Goal: Browse casually: Explore the website without a specific task or goal

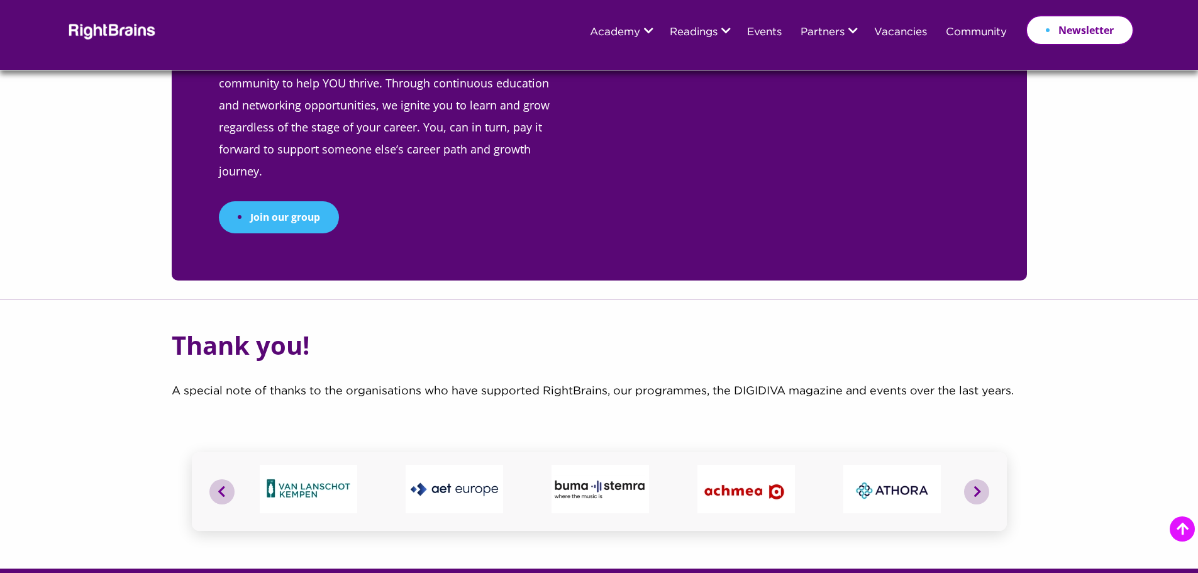
scroll to position [4679, 0]
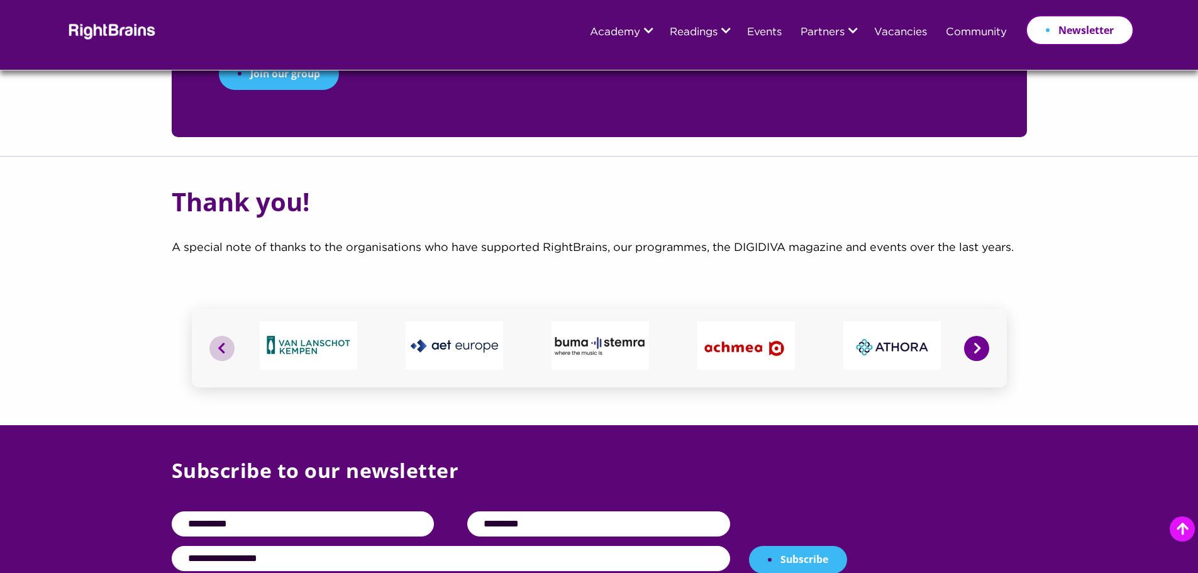
click at [973, 336] on button "Next" at bounding box center [976, 348] width 25 height 25
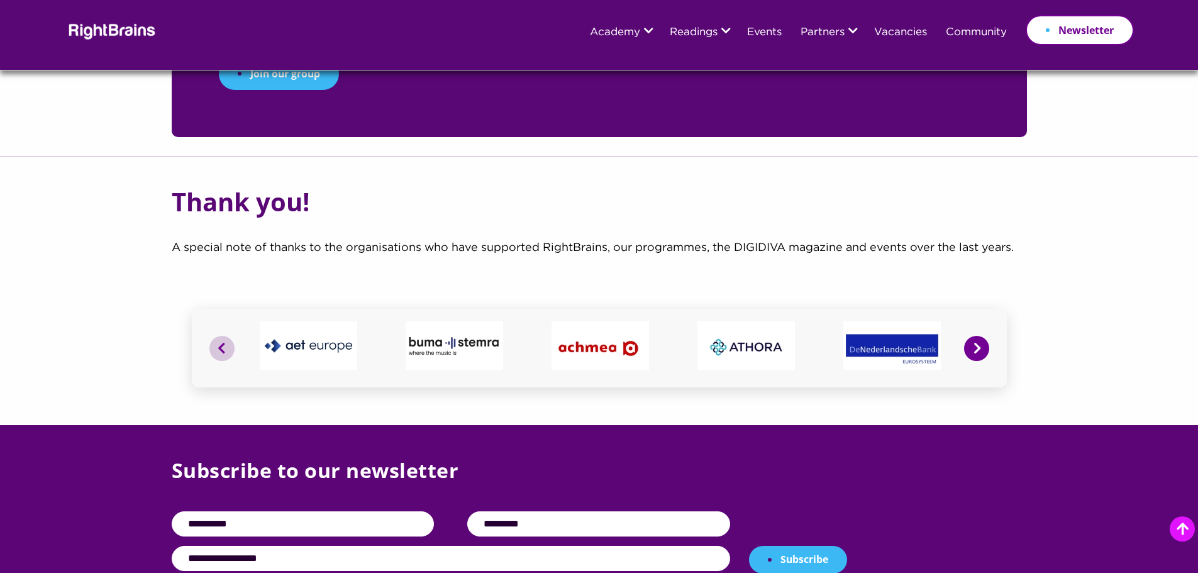
click at [973, 336] on button "Next" at bounding box center [976, 348] width 25 height 25
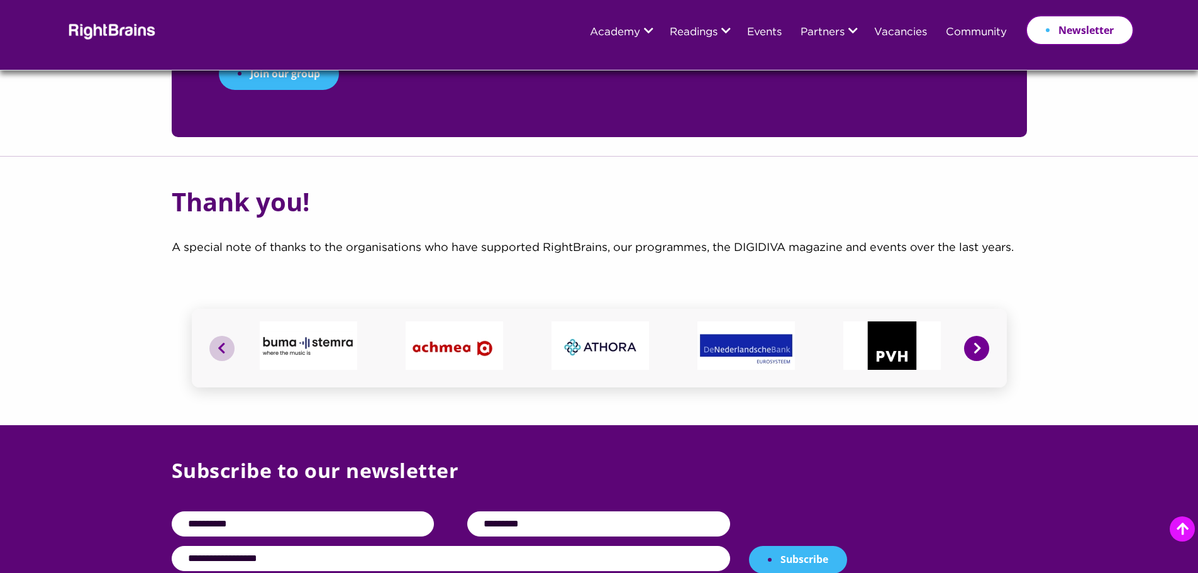
click at [973, 336] on button "Next" at bounding box center [976, 348] width 25 height 25
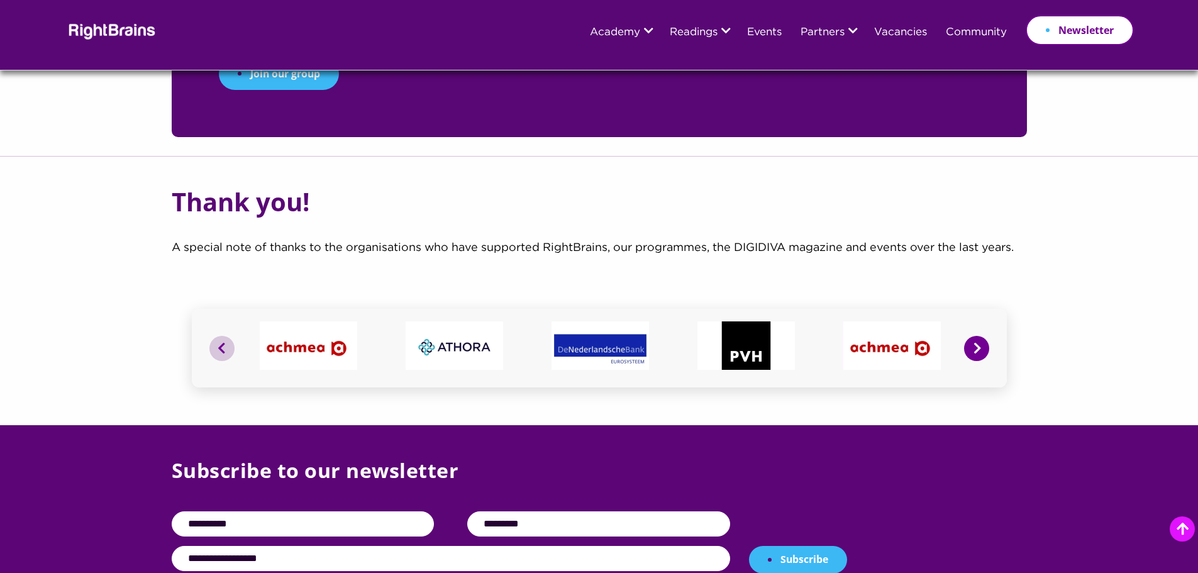
click at [973, 336] on button "Next" at bounding box center [976, 348] width 25 height 25
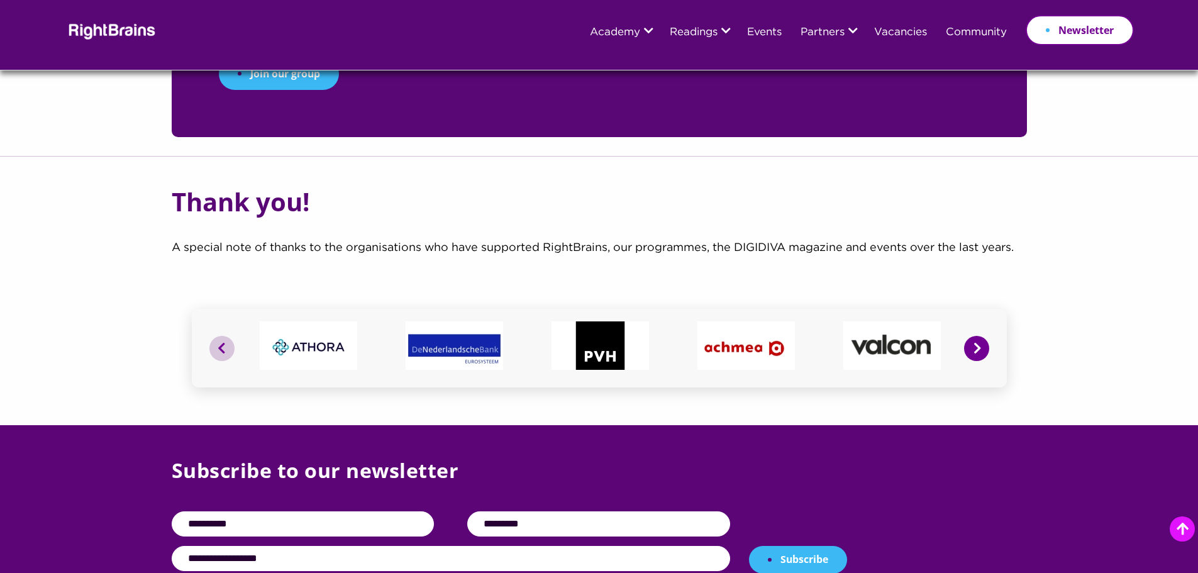
click at [973, 336] on button "Next" at bounding box center [976, 348] width 25 height 25
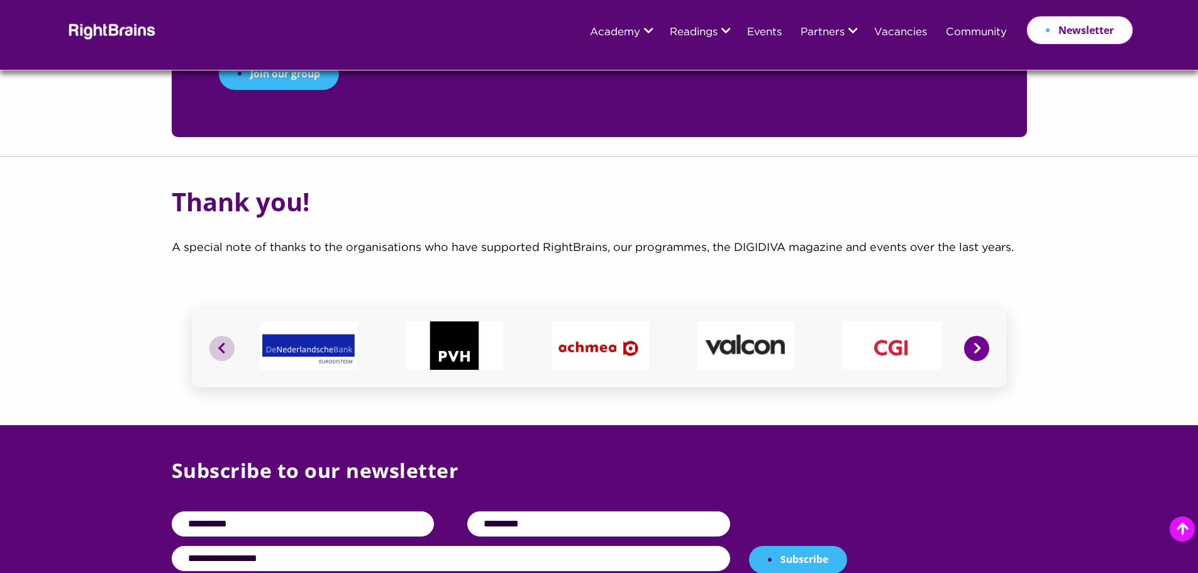
click at [973, 336] on button "Next" at bounding box center [976, 348] width 25 height 25
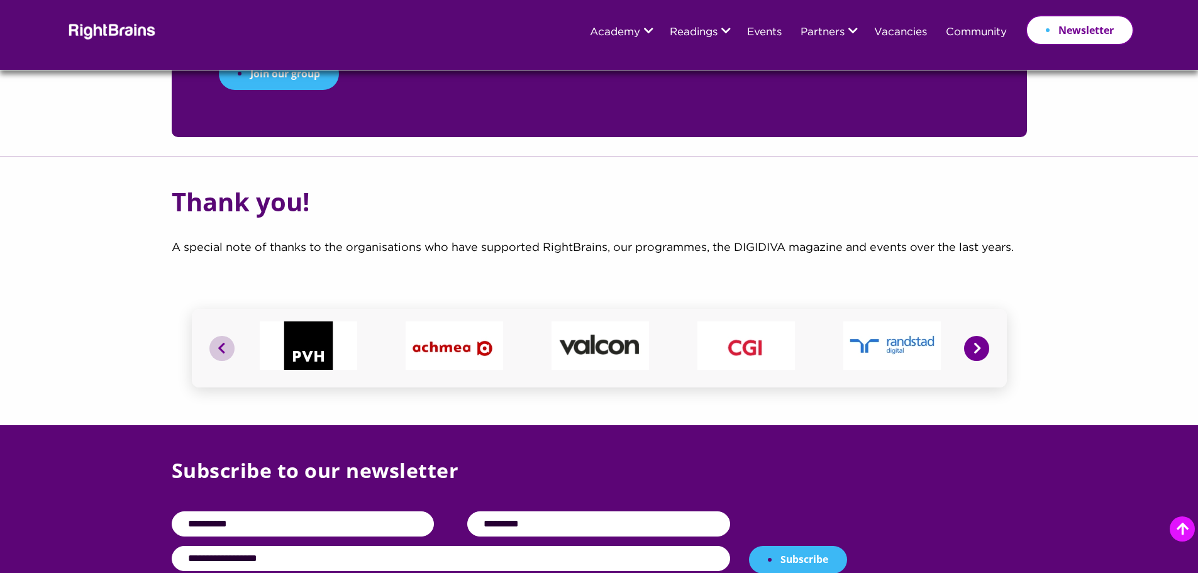
click at [973, 336] on button "Next" at bounding box center [976, 348] width 25 height 25
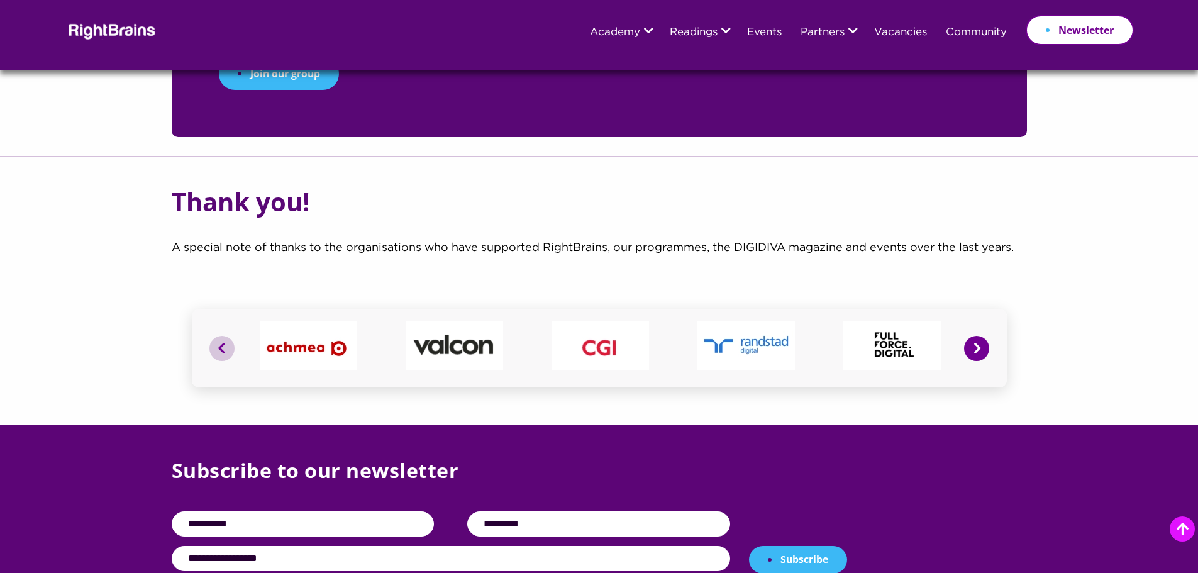
click at [973, 336] on button "Next" at bounding box center [976, 348] width 25 height 25
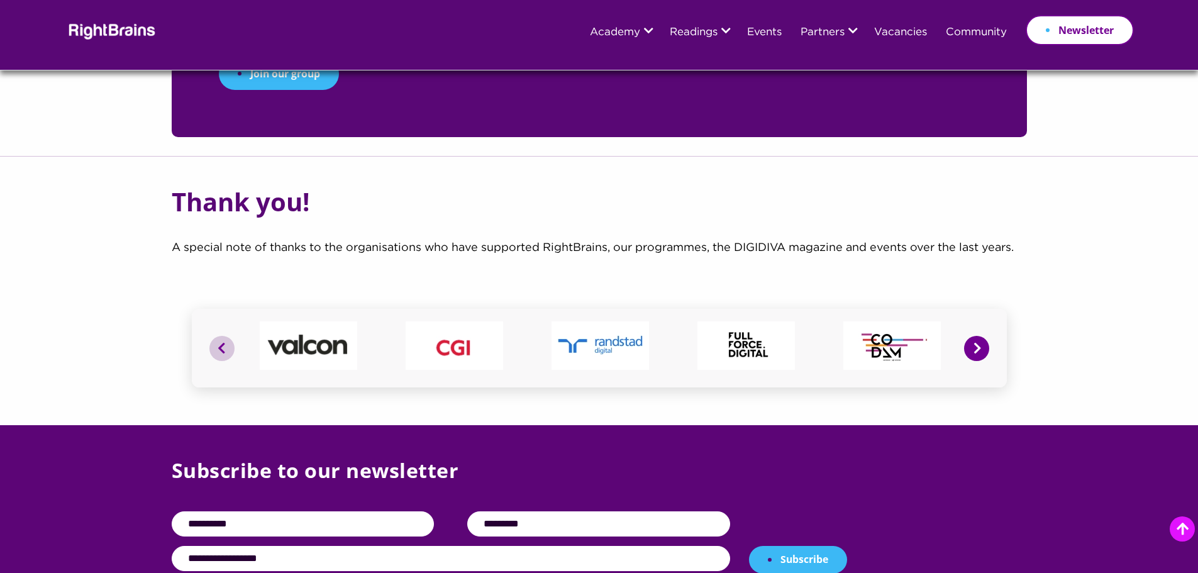
click at [973, 336] on button "Next" at bounding box center [976, 348] width 25 height 25
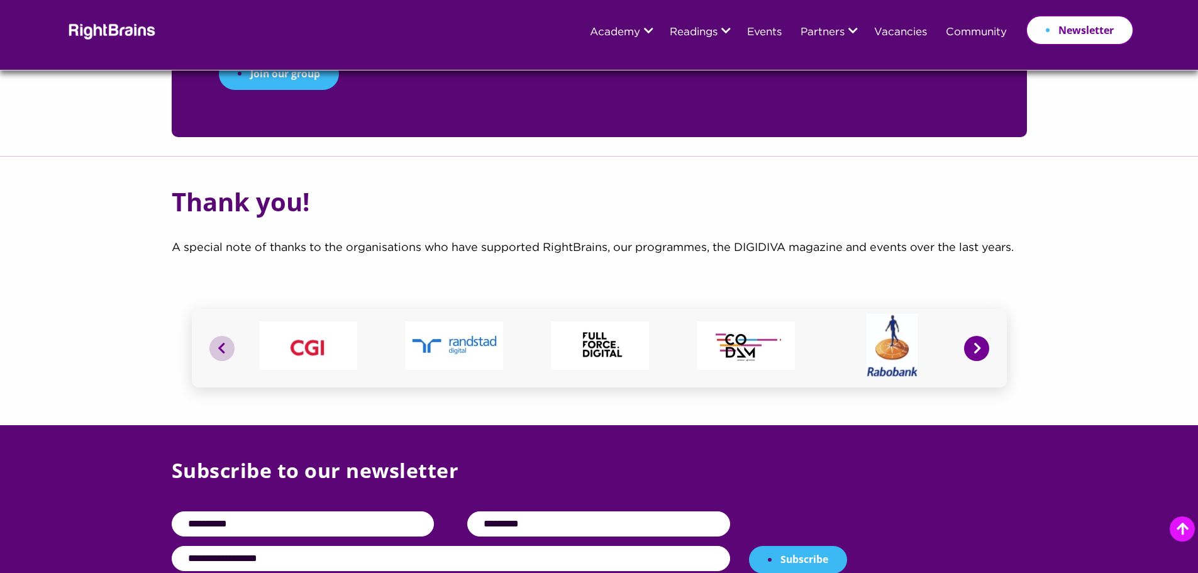
click at [973, 336] on button "Next" at bounding box center [976, 348] width 25 height 25
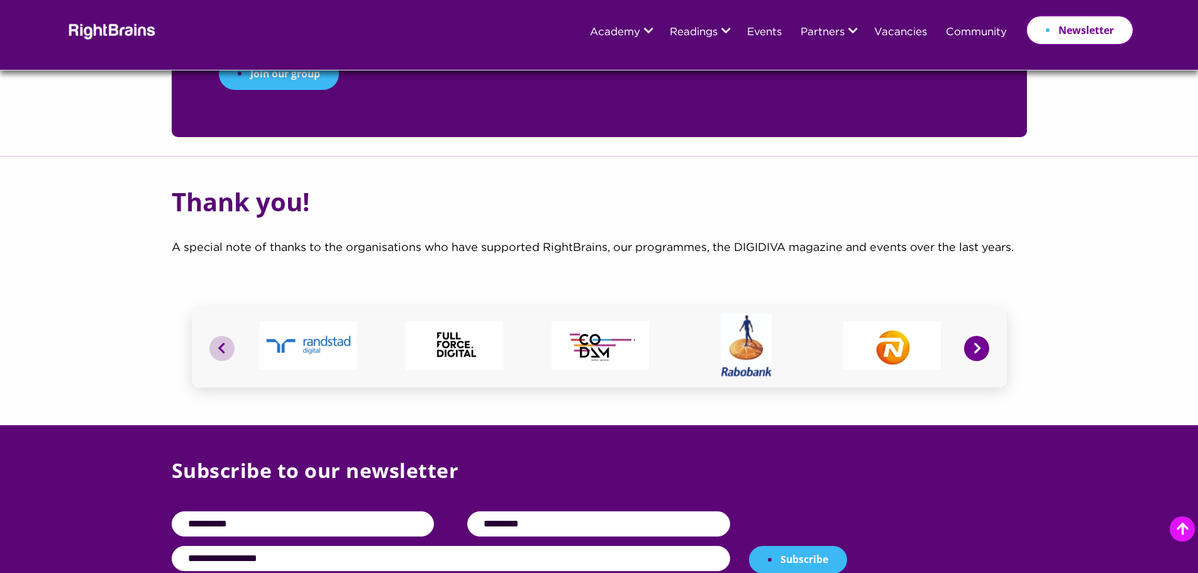
click at [973, 336] on button "Next" at bounding box center [976, 348] width 25 height 25
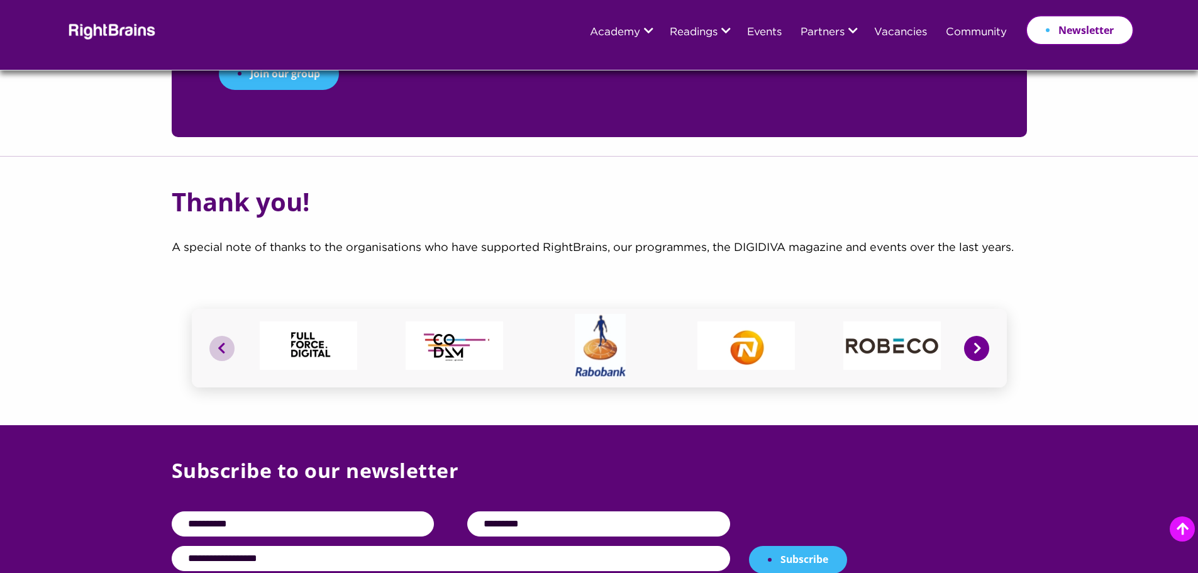
click at [973, 336] on button "Next" at bounding box center [976, 348] width 25 height 25
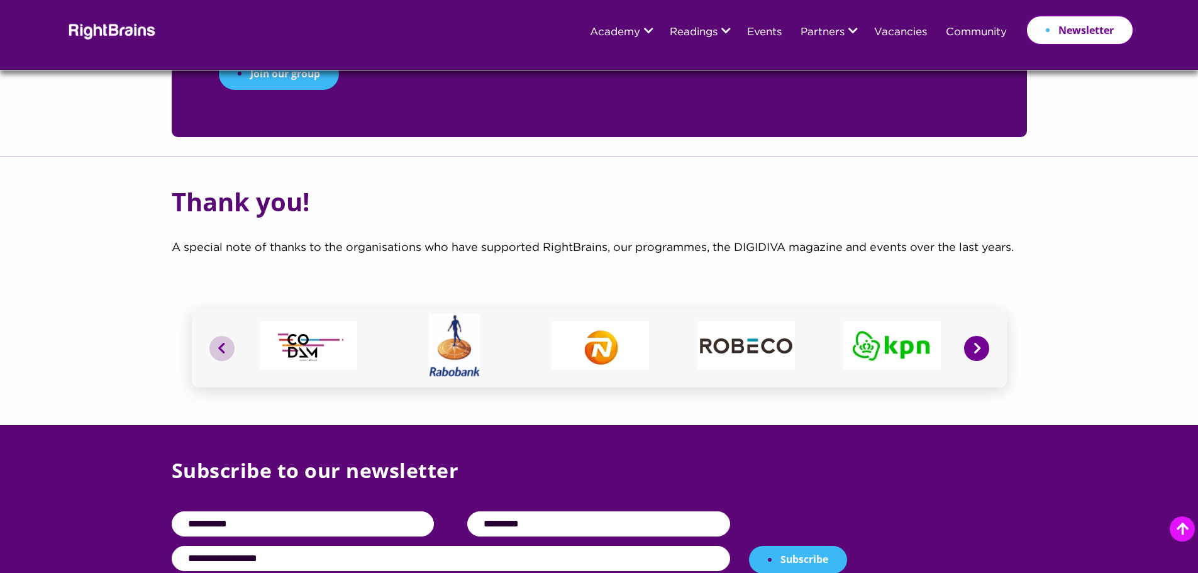
click at [973, 336] on button "Next" at bounding box center [976, 348] width 25 height 25
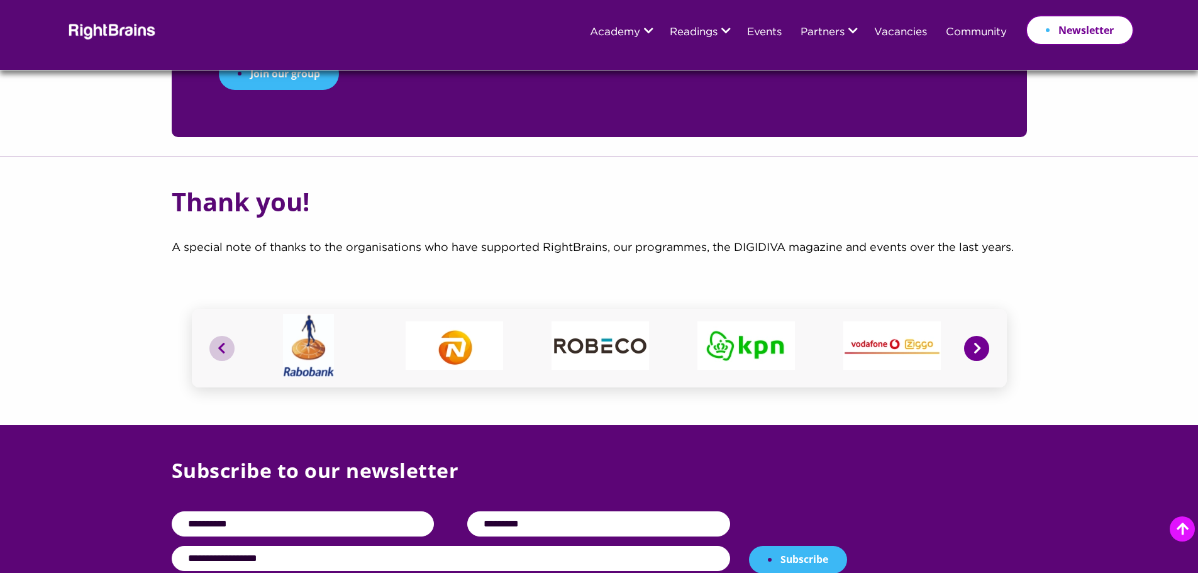
click at [973, 336] on button "Next" at bounding box center [976, 348] width 25 height 25
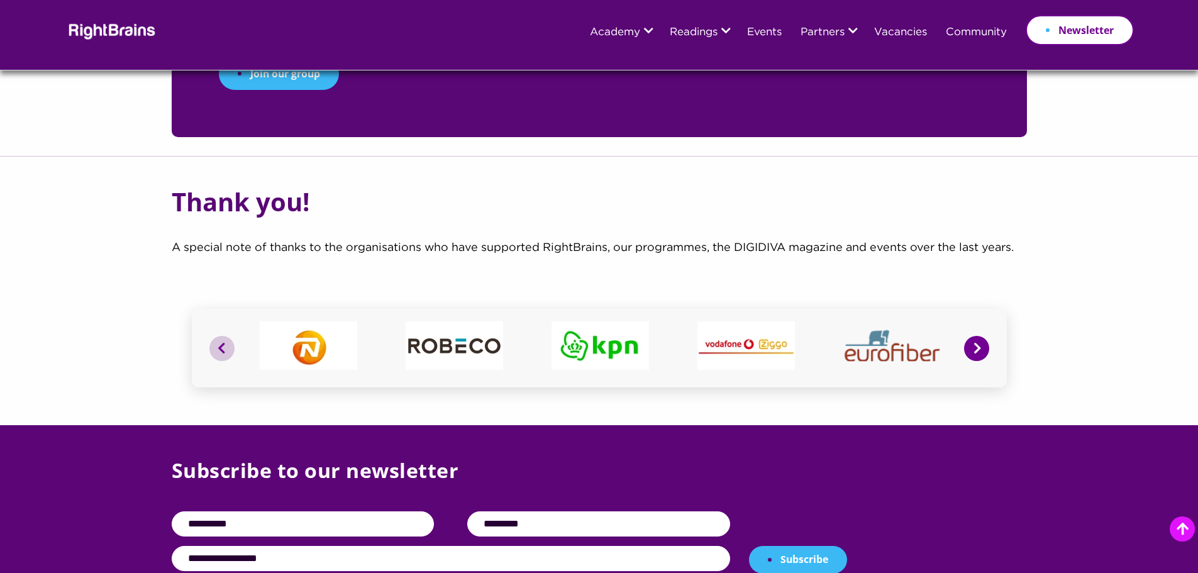
click at [973, 336] on button "Next" at bounding box center [976, 348] width 25 height 25
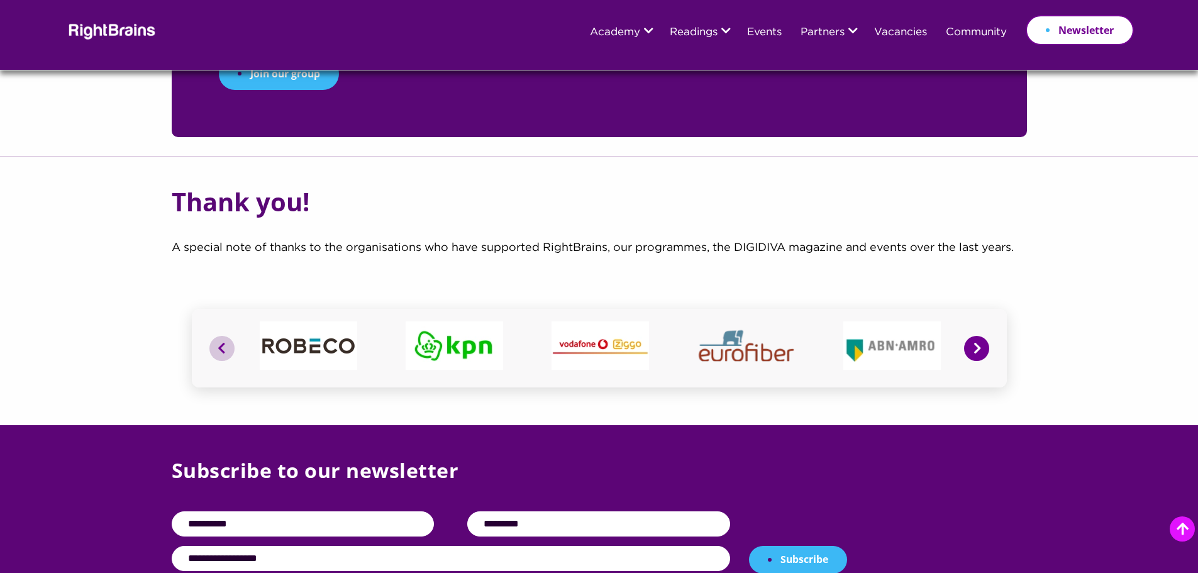
click at [973, 336] on button "Next" at bounding box center [976, 348] width 25 height 25
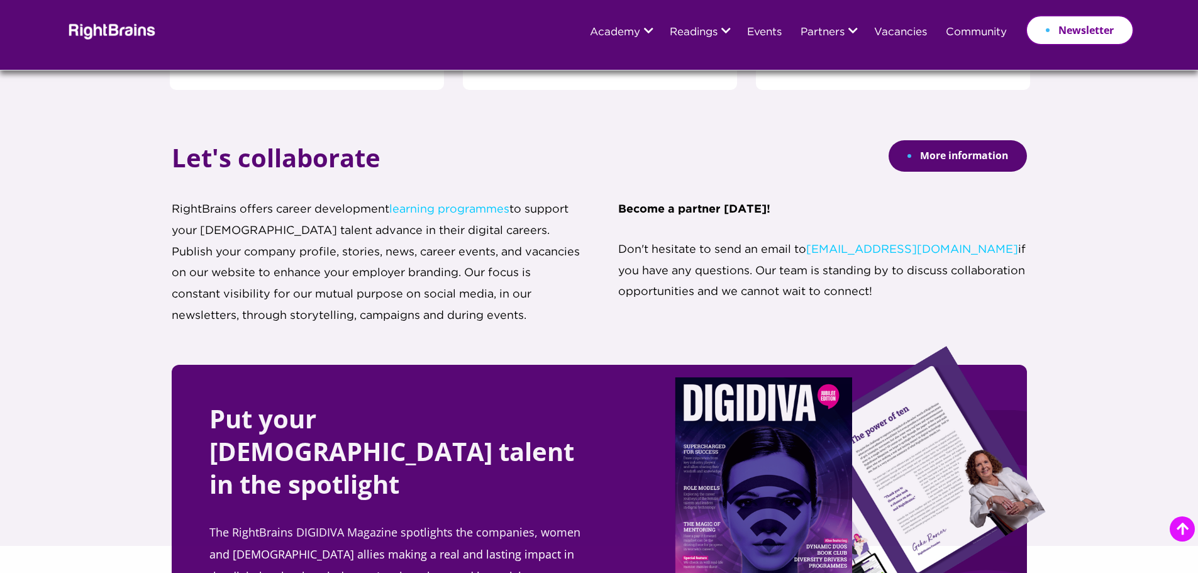
scroll to position [2361, 0]
